Goal: Check status: Check status

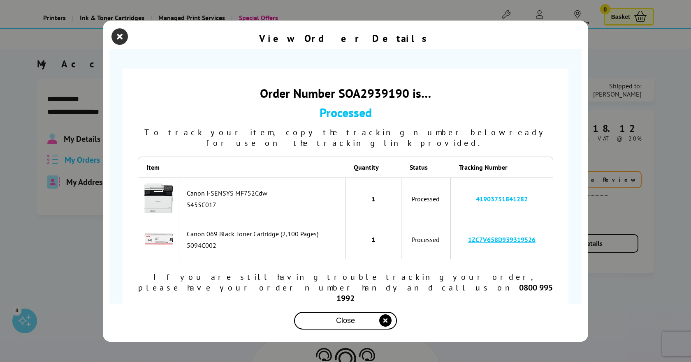
click at [116, 45] on icon "close modal" at bounding box center [120, 36] width 16 height 16
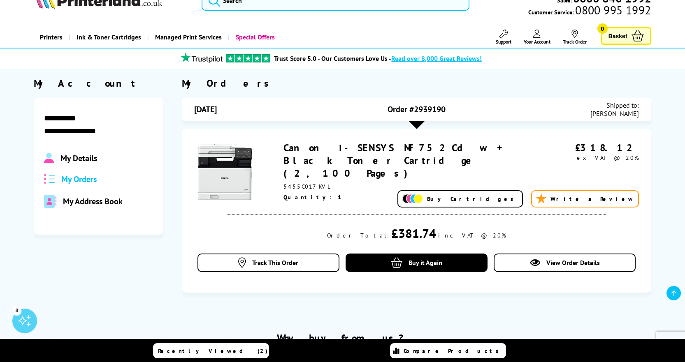
scroll to position [82, 0]
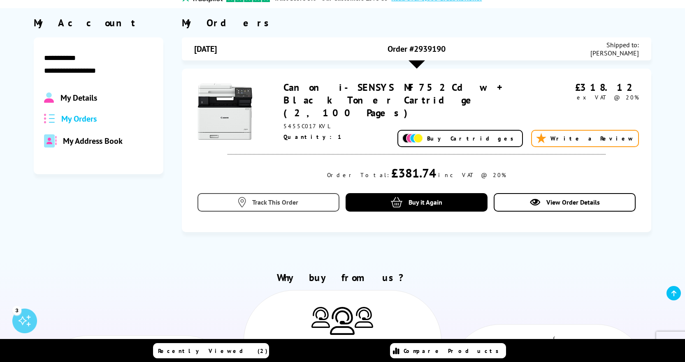
click at [282, 198] on span "Track This Order" at bounding box center [275, 202] width 46 height 8
click at [274, 198] on span "Track This Order" at bounding box center [275, 202] width 46 height 8
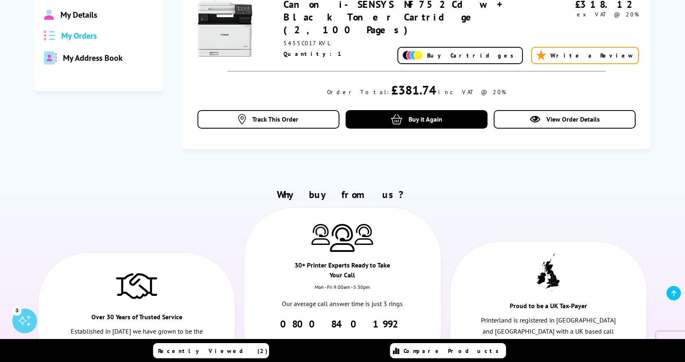
scroll to position [165, 0]
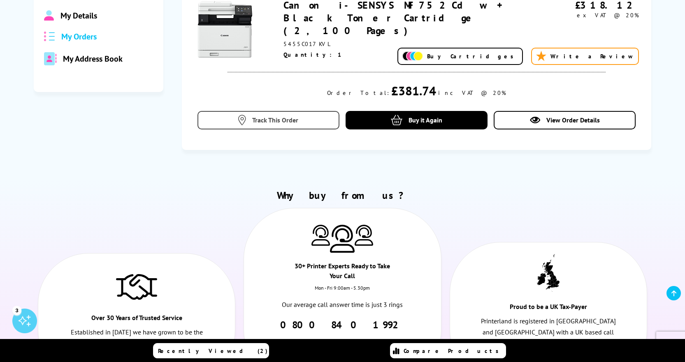
click at [265, 116] on span "Track This Order" at bounding box center [275, 120] width 46 height 8
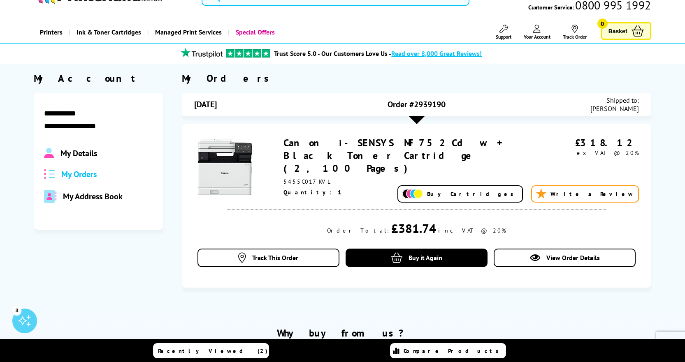
scroll to position [41, 0]
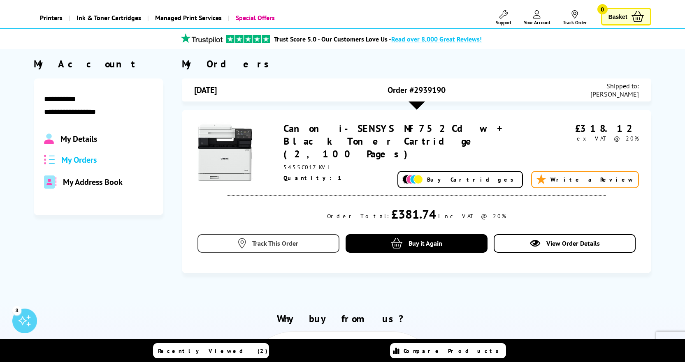
click at [278, 239] on span "Track This Order" at bounding box center [275, 243] width 46 height 8
click at [289, 239] on span "Track This Order" at bounding box center [275, 243] width 46 height 8
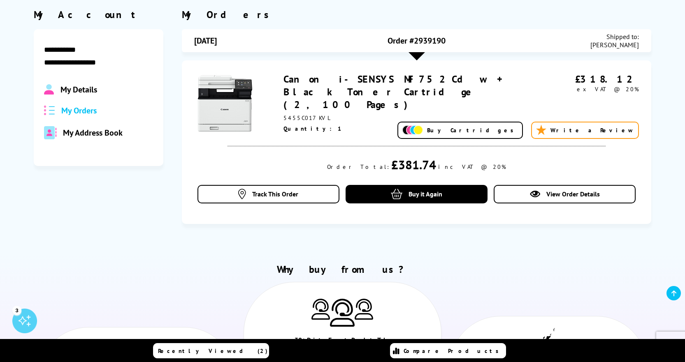
scroll to position [82, 0]
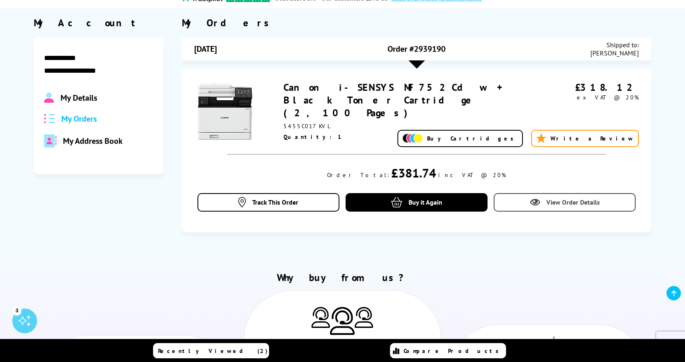
click at [591, 199] on link "View Order Details" at bounding box center [565, 202] width 142 height 19
click at [571, 205] on div "Track This Order Buy it Again View Order Details" at bounding box center [416, 206] width 444 height 27
click at [571, 198] on span "View Order Details" at bounding box center [572, 202] width 53 height 8
click at [275, 198] on span "Track This Order" at bounding box center [275, 202] width 46 height 8
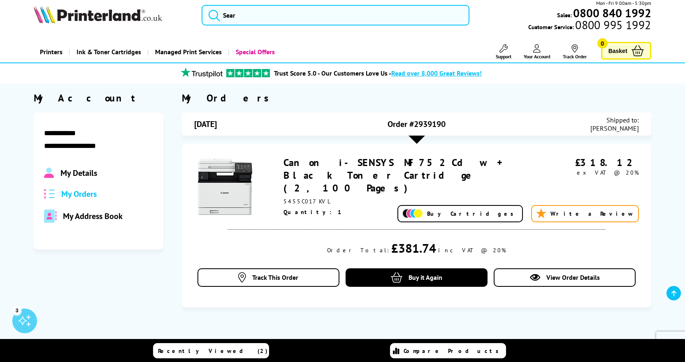
scroll to position [0, 0]
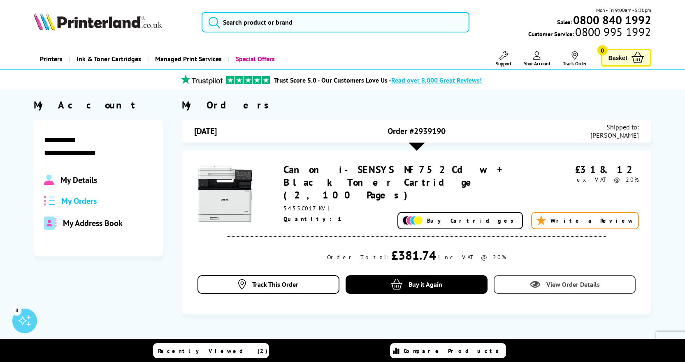
click at [567, 281] on span "View Order Details" at bounding box center [572, 285] width 53 height 8
click at [283, 281] on span "Track This Order" at bounding box center [275, 285] width 46 height 8
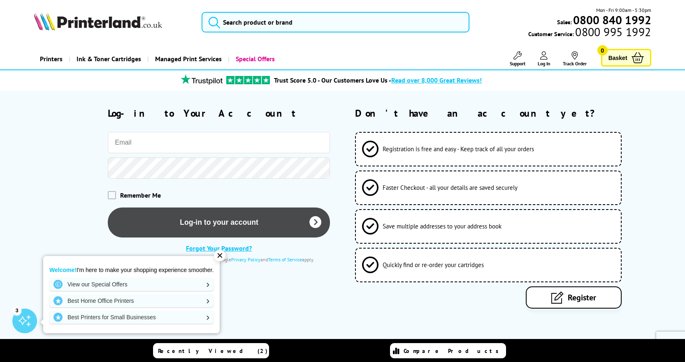
type input "[PERSON_NAME][EMAIL_ADDRESS][PERSON_NAME][DOMAIN_NAME]"
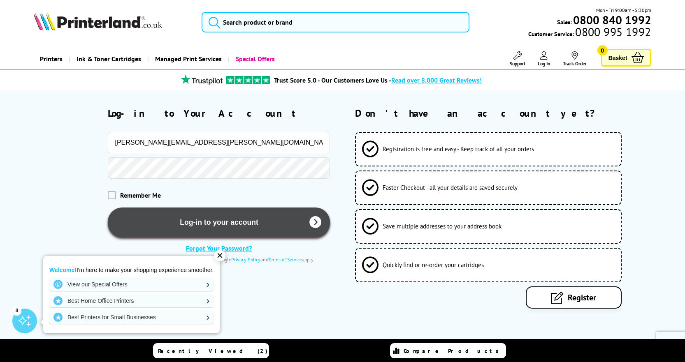
click at [234, 222] on button "Log-in to your account" at bounding box center [219, 223] width 222 height 30
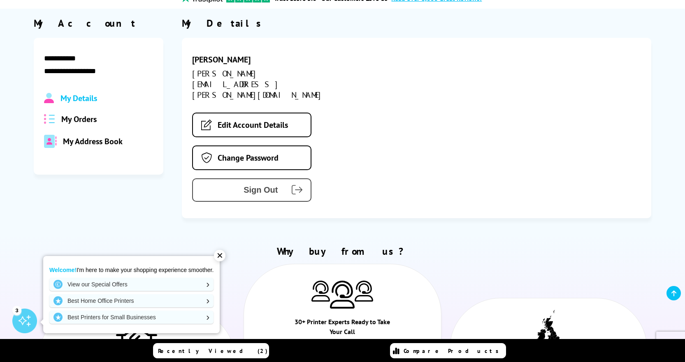
scroll to position [82, 0]
click at [85, 119] on span "My Orders" at bounding box center [78, 119] width 35 height 11
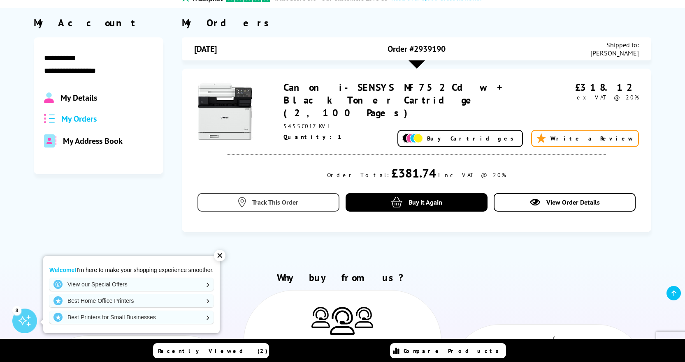
click at [278, 198] on span "Track This Order" at bounding box center [275, 202] width 46 height 8
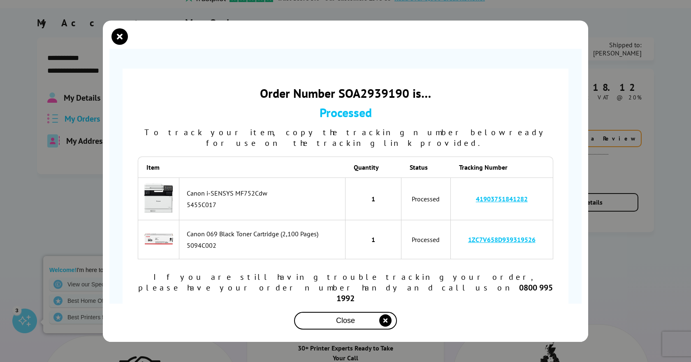
drag, startPoint x: 534, startPoint y: 201, endPoint x: 475, endPoint y: 204, distance: 58.9
click at [475, 204] on td "41903751841282" at bounding box center [502, 199] width 102 height 43
copy link "41903751841282"
click at [495, 196] on link "41903751841282" at bounding box center [502, 199] width 52 height 8
click at [121, 45] on icon "close modal" at bounding box center [120, 36] width 16 height 16
